Goal: Find specific page/section: Find specific page/section

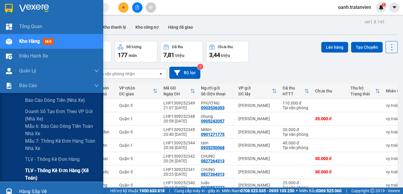
click at [55, 171] on span "TLV - Thống kê đơn hàng (Kế toán)" at bounding box center [62, 174] width 74 height 15
